Goal: Information Seeking & Learning: Learn about a topic

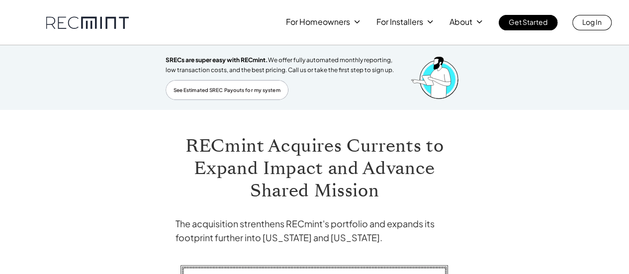
scroll to position [0, 0]
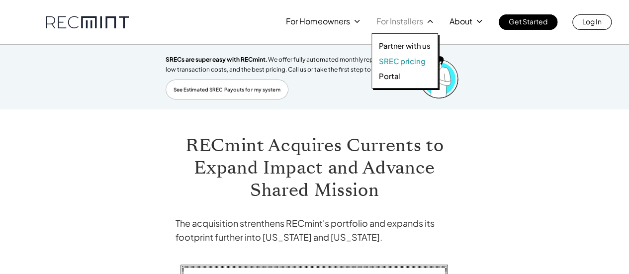
click at [402, 58] on p "SREC pricing" at bounding box center [402, 61] width 46 height 10
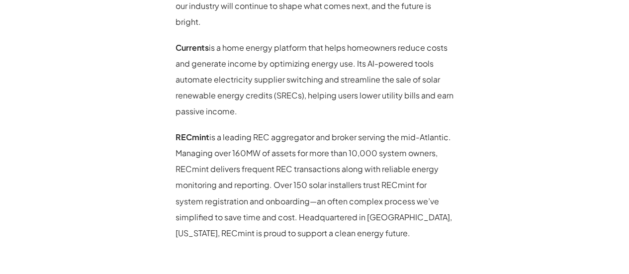
scroll to position [750, 0]
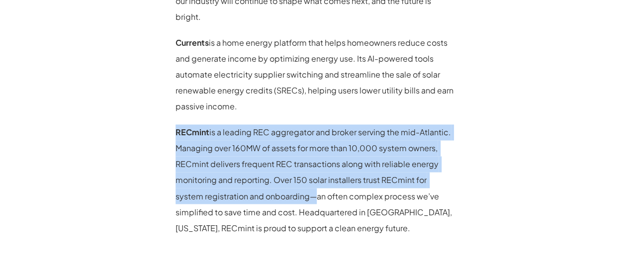
drag, startPoint x: 176, startPoint y: 113, endPoint x: 310, endPoint y: 183, distance: 151.3
click at [310, 183] on p "RECmint is a leading REC aggregator and broker serving the mid-Atlantic. Managi…" at bounding box center [315, 179] width 279 height 111
copy p "RECmint is a leading REC aggregator and broker serving the mid-Atlantic. Managi…"
click at [216, 133] on p "RECmint is a leading REC aggregator and broker serving the mid-Atlantic. Managi…" at bounding box center [315, 179] width 279 height 111
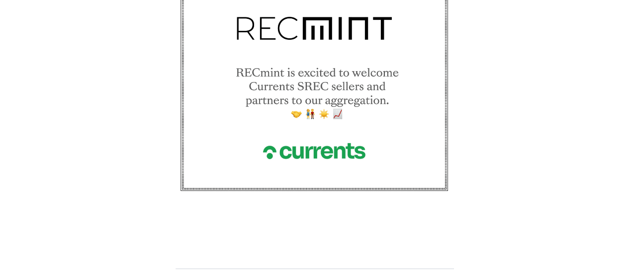
scroll to position [0, 0]
